Goal: Information Seeking & Learning: Learn about a topic

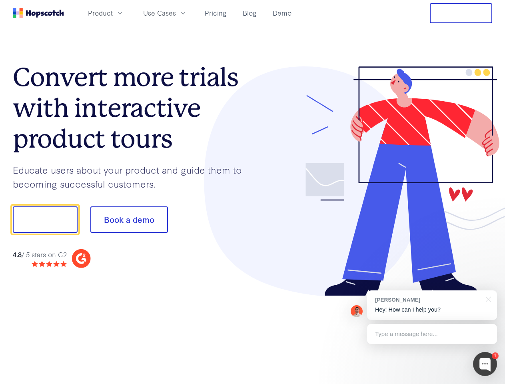
click at [253, 192] on div at bounding box center [373, 181] width 240 height 230
click at [113, 13] on span "Product" at bounding box center [100, 13] width 25 height 10
click at [176, 13] on span "Use Cases" at bounding box center [159, 13] width 33 height 10
click at [461, 13] on button "Free Trial" at bounding box center [461, 13] width 62 height 20
click at [45, 219] on button "Show me!" at bounding box center [45, 219] width 65 height 26
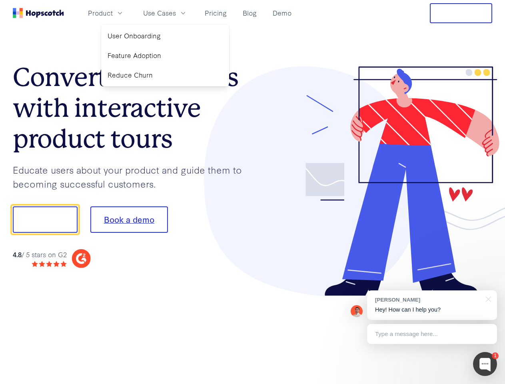
click at [129, 219] on button "Book a demo" at bounding box center [129, 219] width 78 height 26
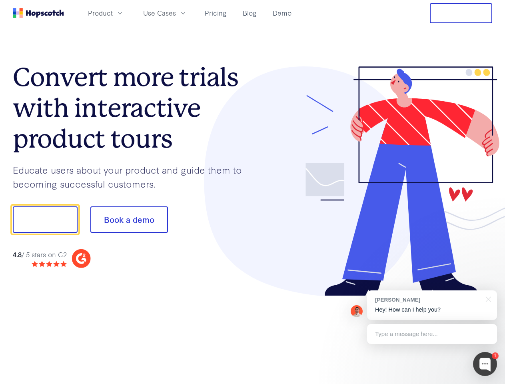
click at [485, 364] on div at bounding box center [485, 364] width 24 height 24
click at [432, 305] on div "[PERSON_NAME] Hey! How can I help you?" at bounding box center [432, 305] width 130 height 30
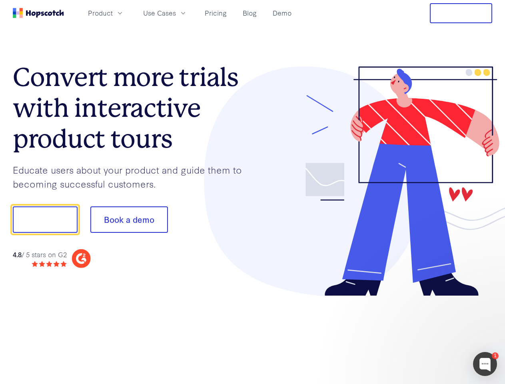
click at [487, 383] on div "1 [PERSON_NAME] Hey! How can I help you? Type a message here... Free live chat …" at bounding box center [252, 384] width 505 height 0
click at [432, 334] on div at bounding box center [422, 218] width 150 height 267
